Goal: Task Accomplishment & Management: Use online tool/utility

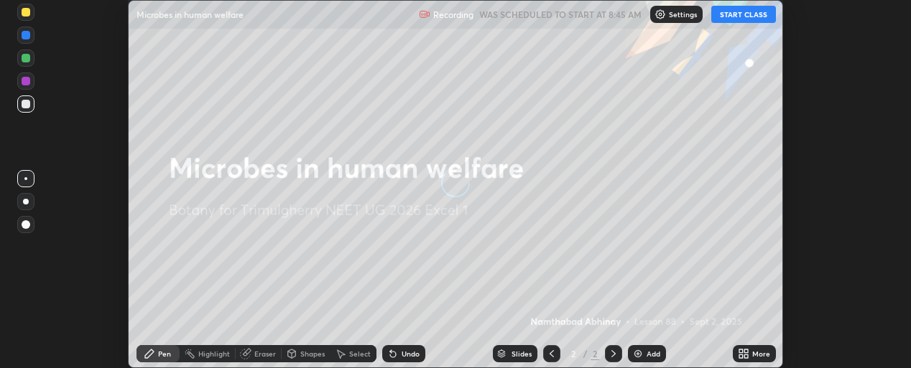
scroll to position [368, 910]
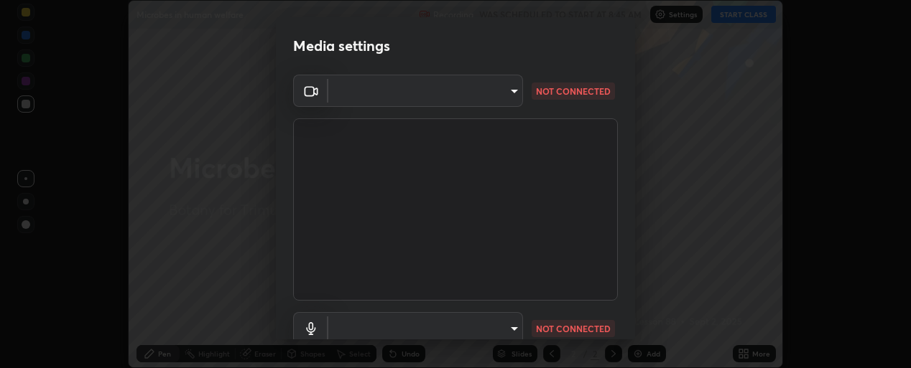
type input "c52127a40cbf279c8509d1fea9a6c4f1a5ad2dcd18f862b978adc8f20b04eebd"
type input "communications"
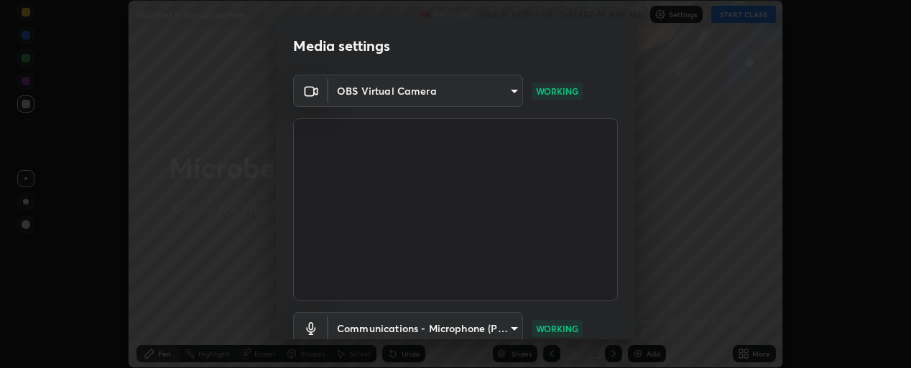
scroll to position [103, 0]
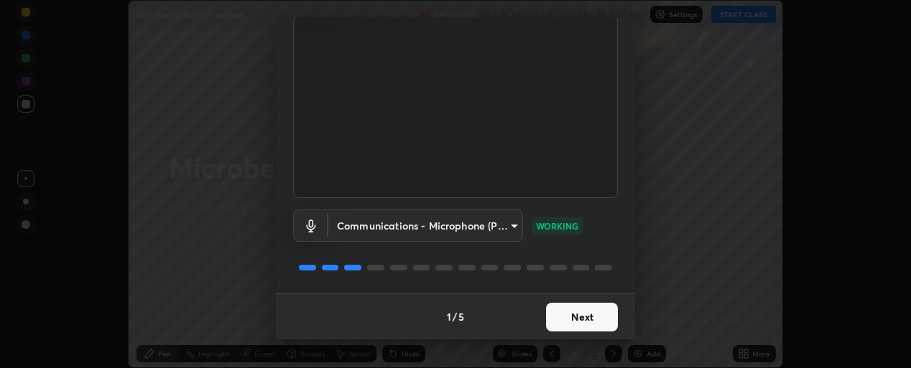
click at [563, 314] on button "Next" at bounding box center [582, 317] width 72 height 29
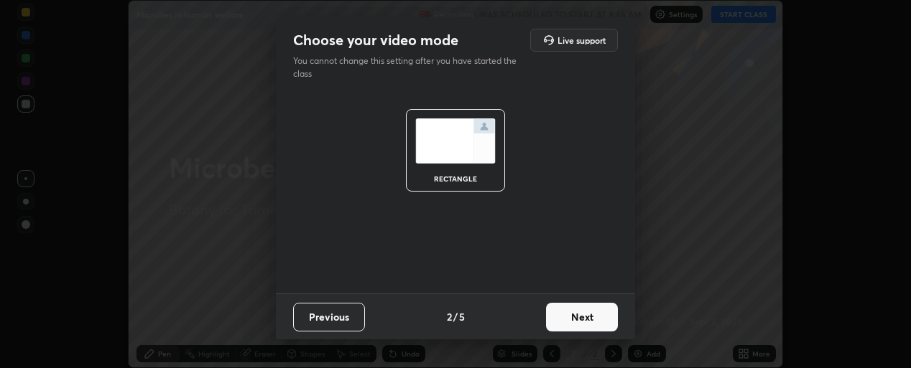
click at [566, 315] on button "Next" at bounding box center [582, 317] width 72 height 29
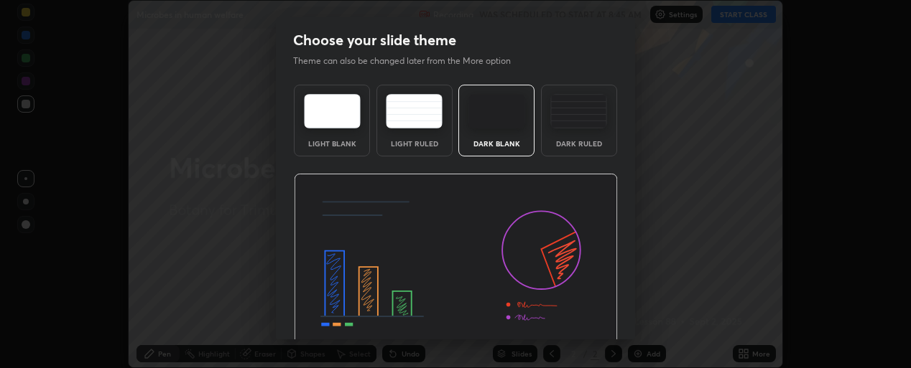
scroll to position [62, 0]
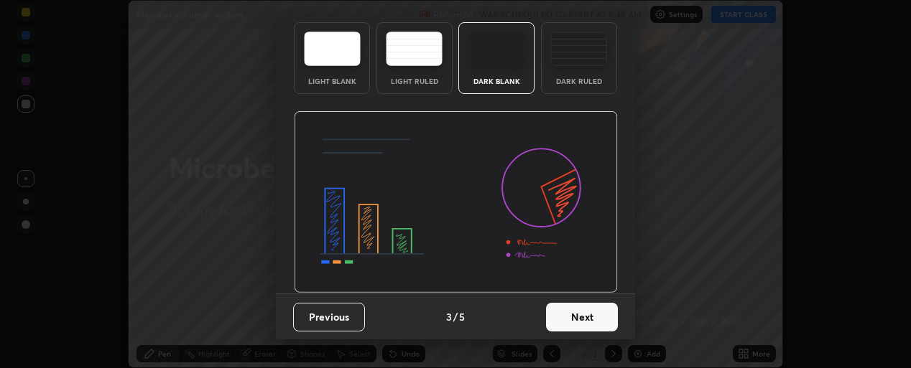
click at [584, 315] on button "Next" at bounding box center [582, 317] width 72 height 29
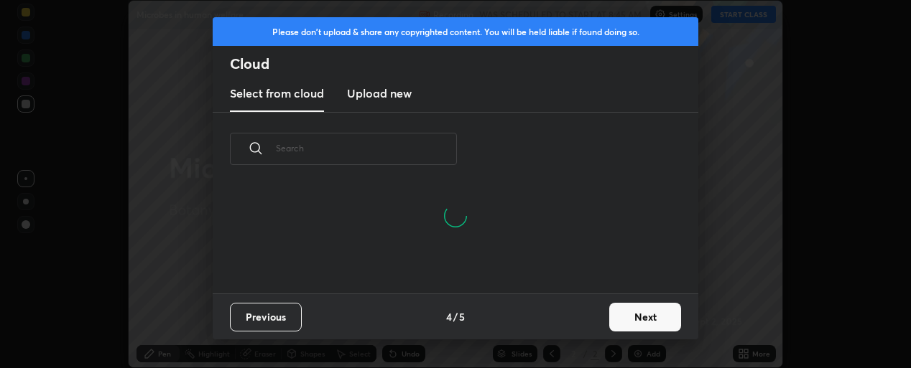
click at [629, 319] on button "Next" at bounding box center [645, 317] width 72 height 29
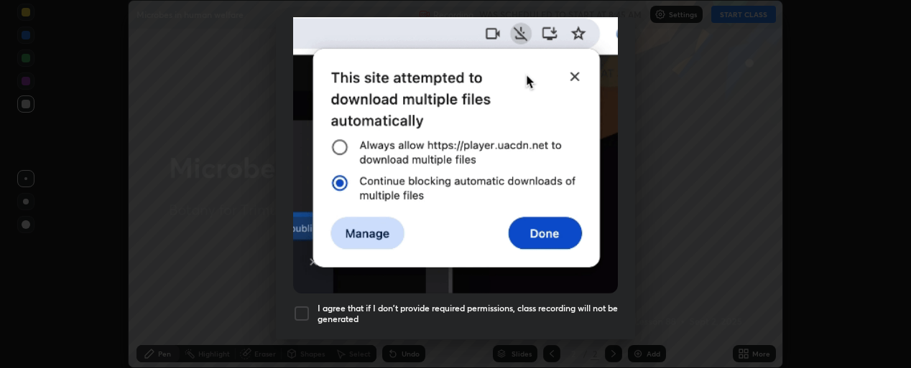
scroll to position [371, 0]
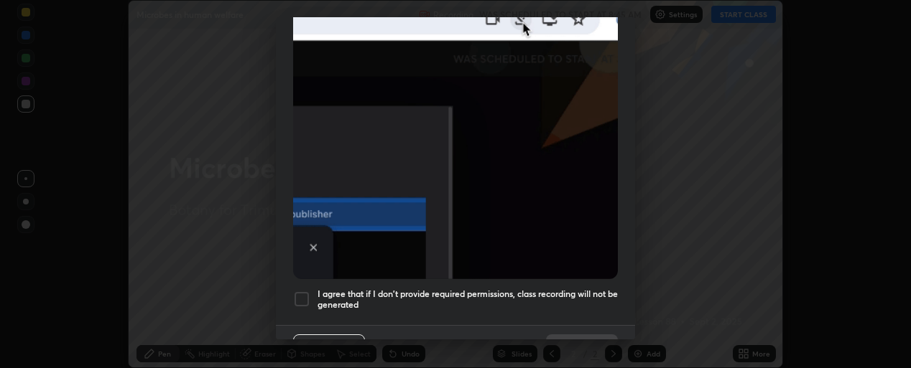
click at [316, 297] on div "I agree that if I don't provide required permissions, class recording will not …" at bounding box center [455, 299] width 325 height 17
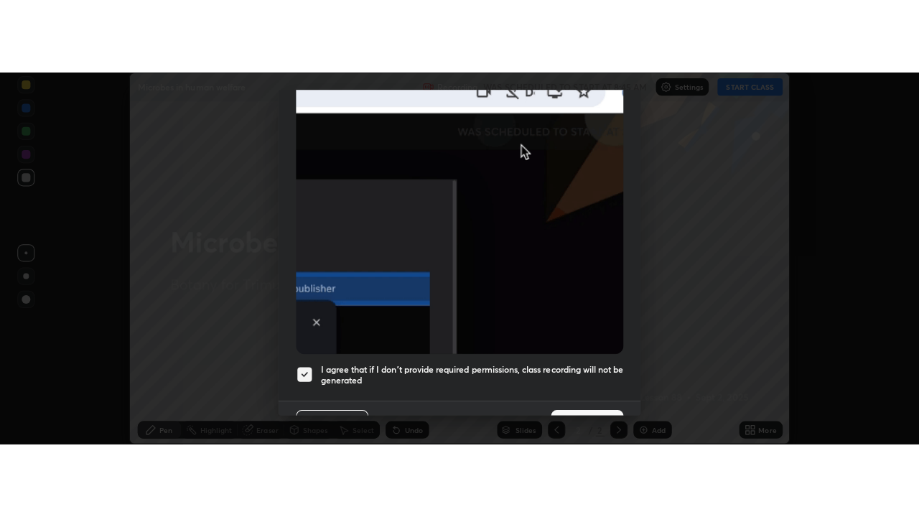
scroll to position [396, 0]
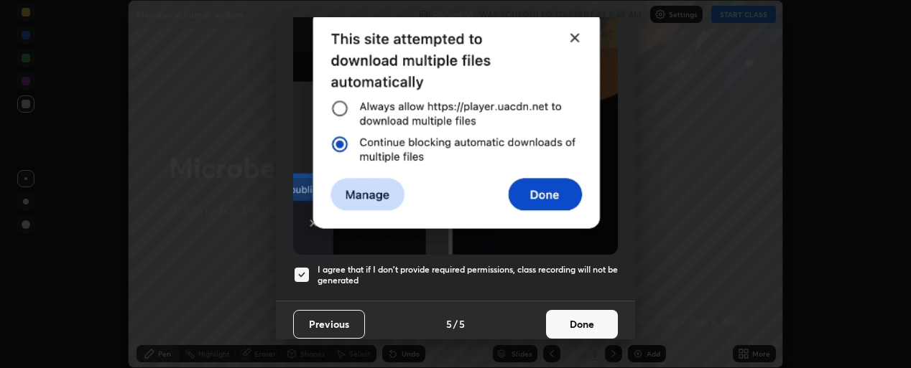
click at [572, 324] on button "Done" at bounding box center [582, 324] width 72 height 29
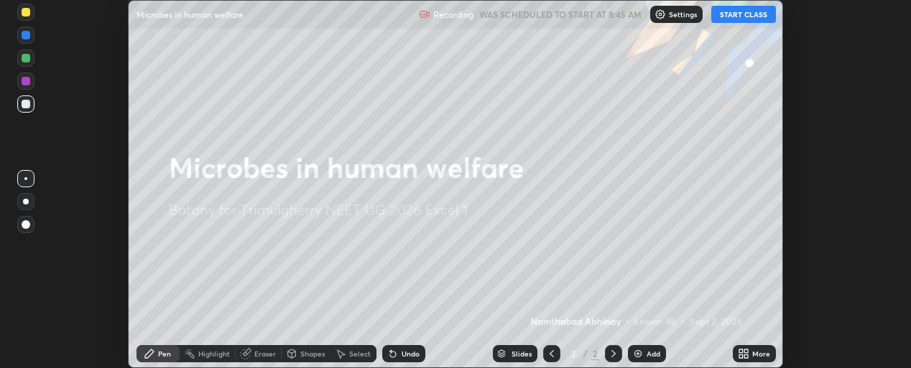
click at [750, 21] on button "START CLASS" at bounding box center [743, 14] width 65 height 17
click at [746, 351] on icon at bounding box center [746, 352] width 4 height 4
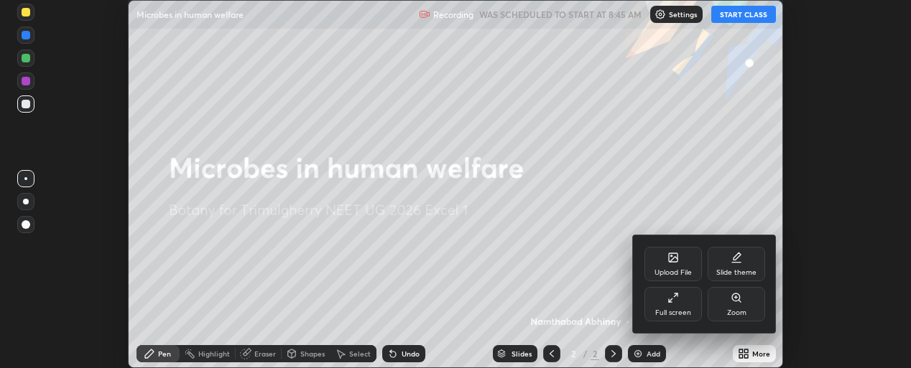
click at [668, 293] on icon at bounding box center [672, 297] width 11 height 11
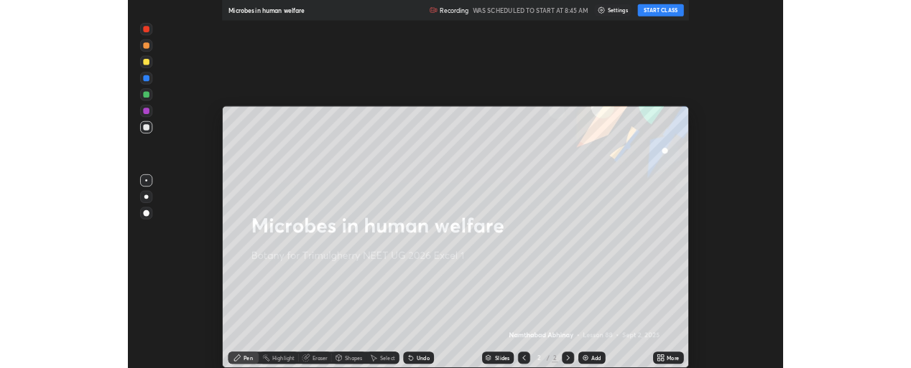
scroll to position [517, 919]
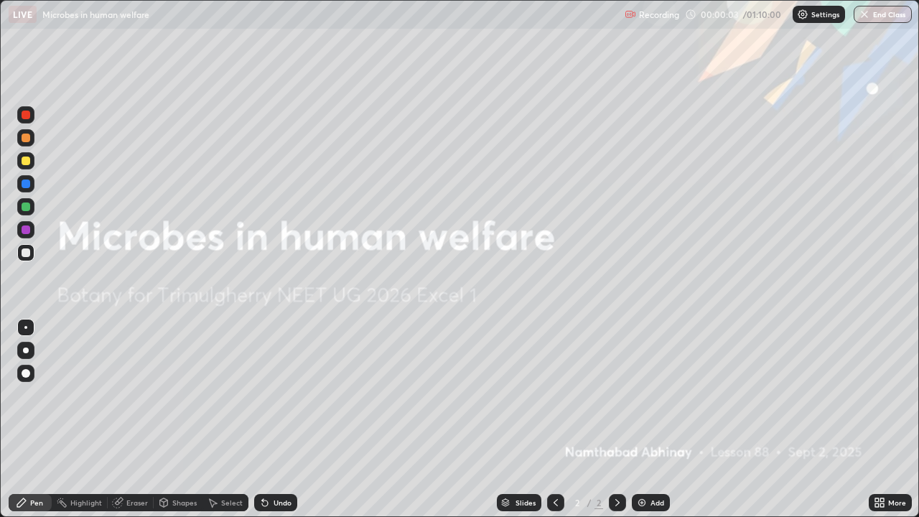
click at [884, 368] on icon at bounding box center [879, 502] width 11 height 11
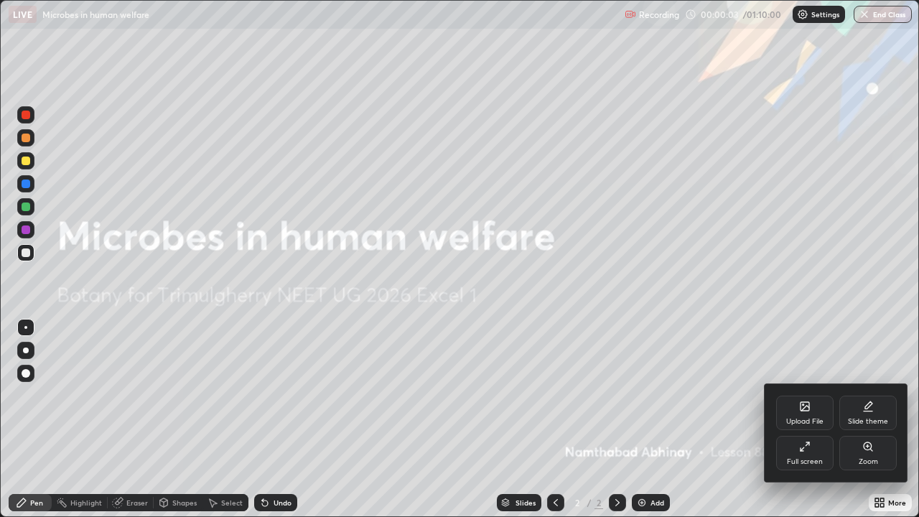
click at [798, 368] on div "Full screen" at bounding box center [804, 453] width 57 height 34
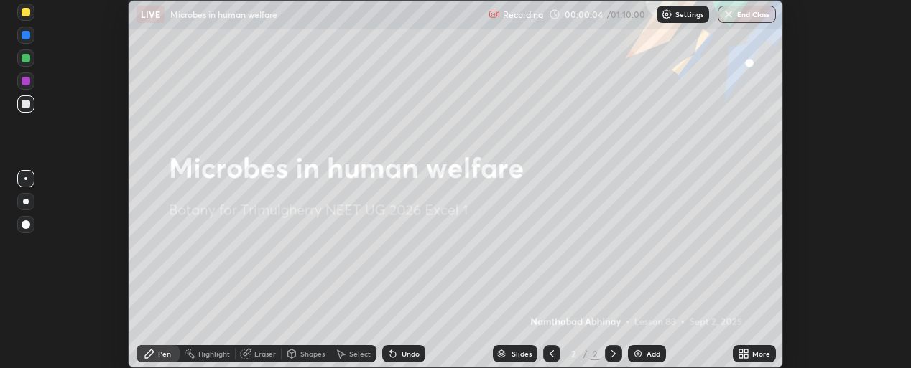
scroll to position [71460, 70918]
